Goal: Task Accomplishment & Management: Manage account settings

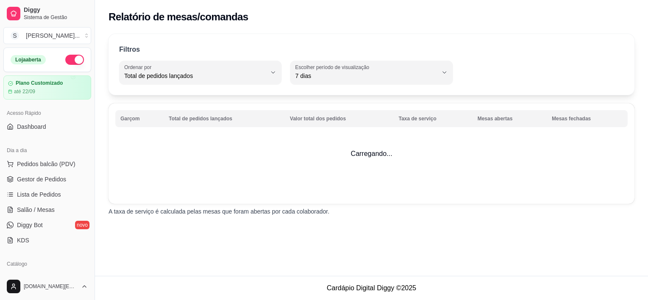
select select "TOTAL_OF_ORDERS"
select select "7"
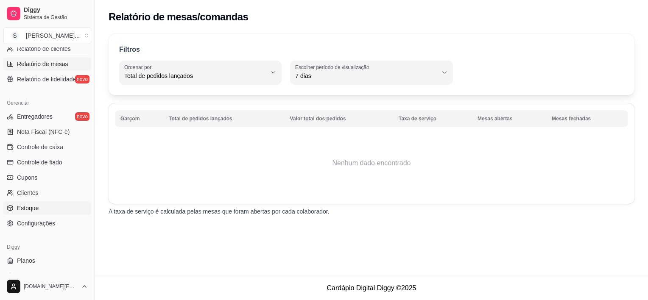
scroll to position [310, 0]
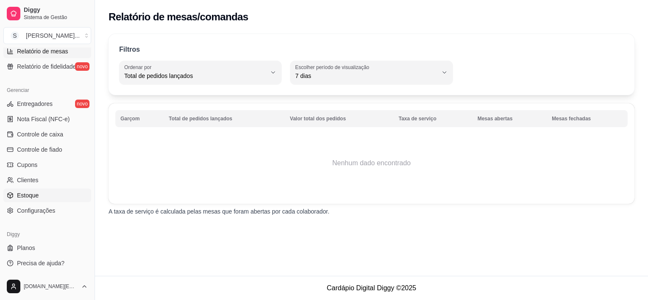
click at [30, 193] on span "Estoque" at bounding box center [28, 195] width 22 height 8
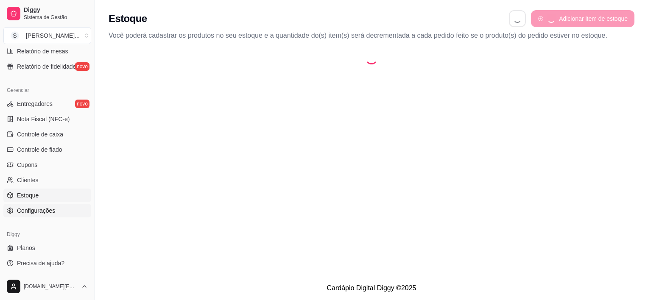
select select "QUANTITY_ORDER"
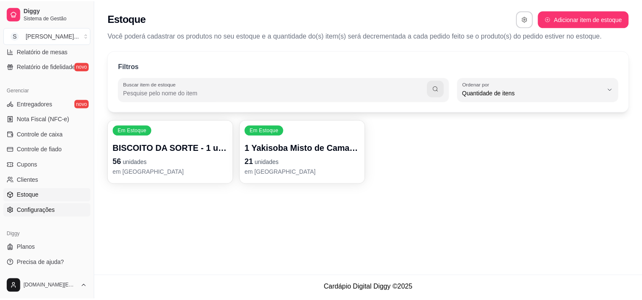
scroll to position [8, 0]
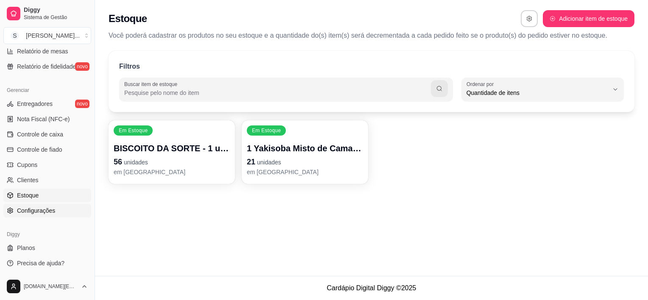
click at [29, 209] on span "Configurações" at bounding box center [36, 211] width 38 height 8
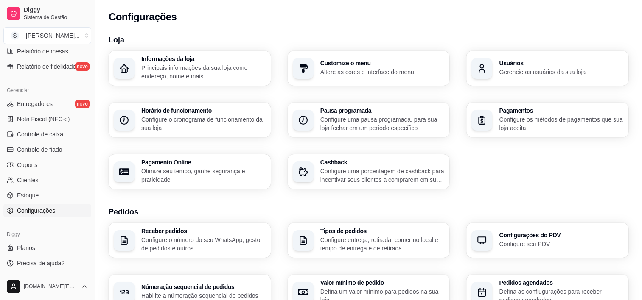
click at [486, 71] on icon "button" at bounding box center [482, 68] width 11 height 11
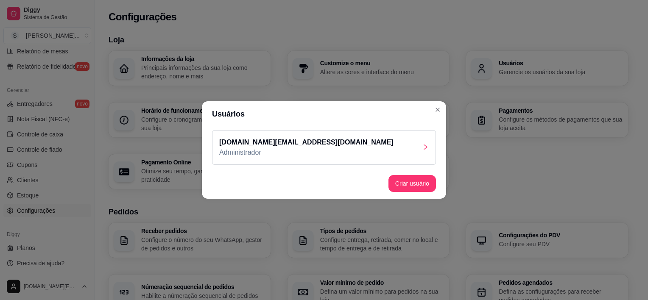
click at [397, 148] on div "[DOMAIN_NAME][EMAIL_ADDRESS][DOMAIN_NAME] Administrador" at bounding box center [324, 147] width 224 height 35
click at [416, 186] on button "Criar usuário" at bounding box center [413, 183] width 48 height 17
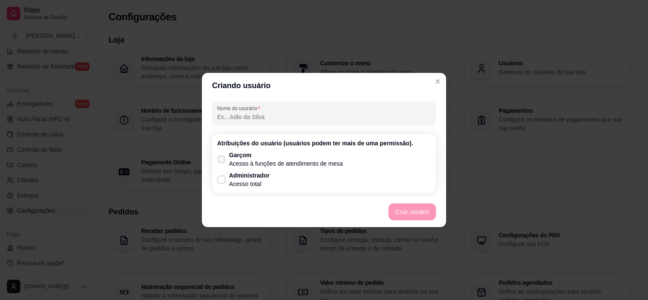
click at [244, 158] on p "Garçom" at bounding box center [286, 155] width 114 height 8
click at [222, 161] on input "Garçom Acesso à funções de atendimento de mesa" at bounding box center [220, 164] width 6 height 6
checkbox input "true"
click at [412, 210] on button "Criar usuário" at bounding box center [413, 212] width 48 height 17
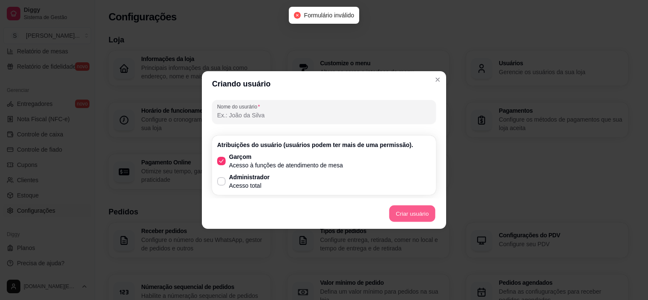
click at [411, 212] on button "Criar usuário" at bounding box center [413, 214] width 46 height 17
click at [285, 112] on input "Nome do usurário" at bounding box center [324, 115] width 214 height 8
